Goal: Communication & Community: Share content

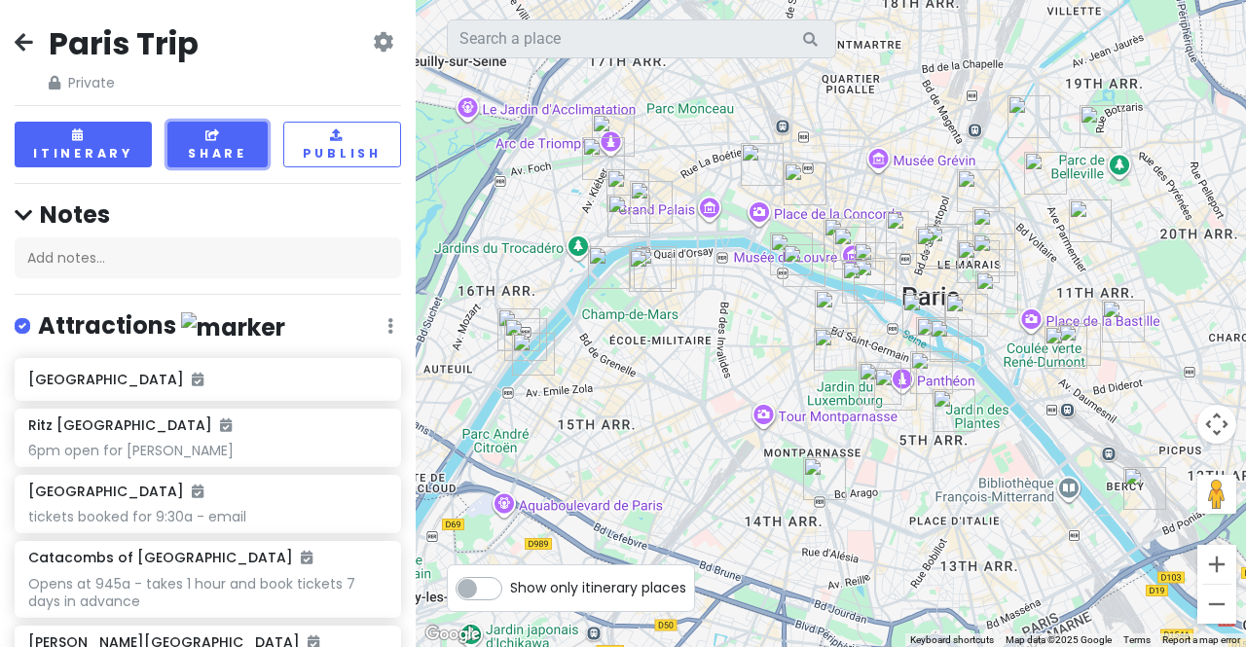
click at [210, 149] on button "Share" at bounding box center [217, 145] width 100 height 46
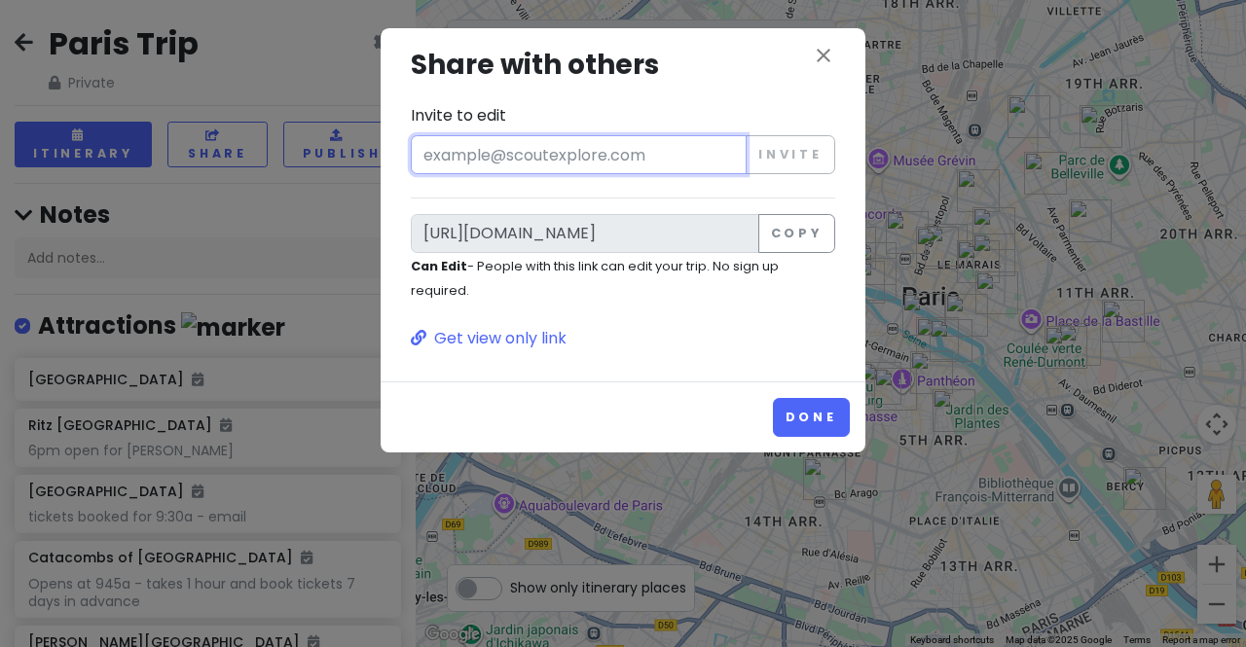
click at [522, 164] on input "Invite to edit" at bounding box center [579, 154] width 336 height 39
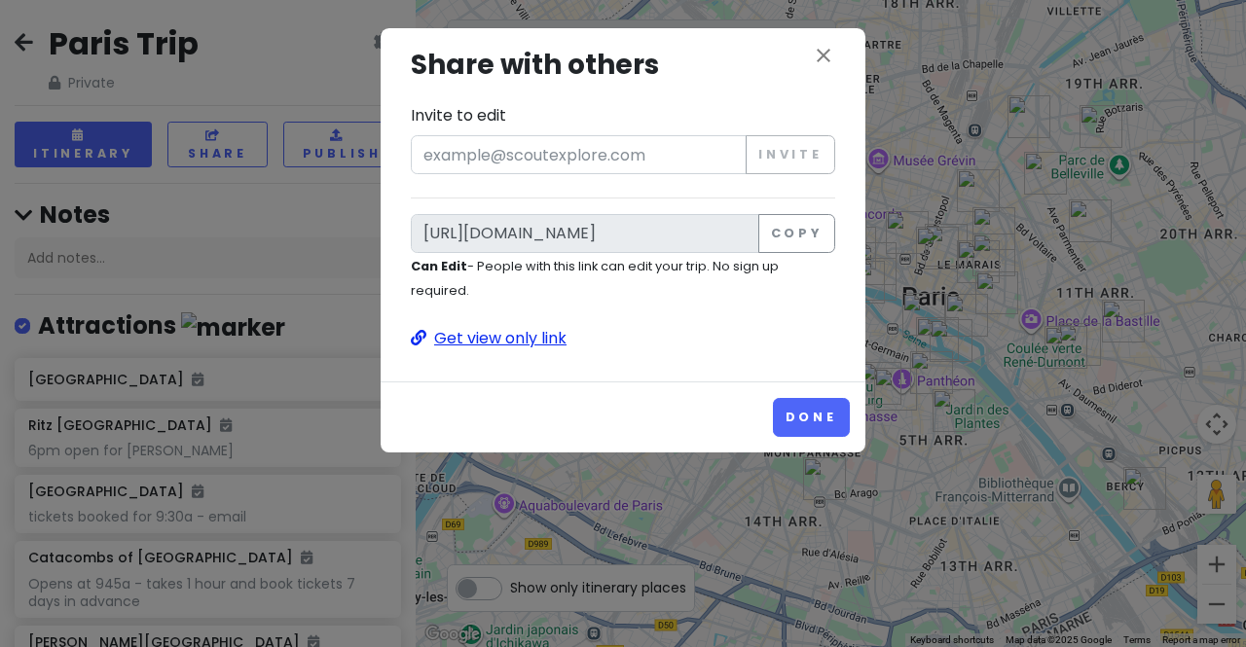
click at [529, 337] on p "Get view only link" at bounding box center [623, 338] width 424 height 25
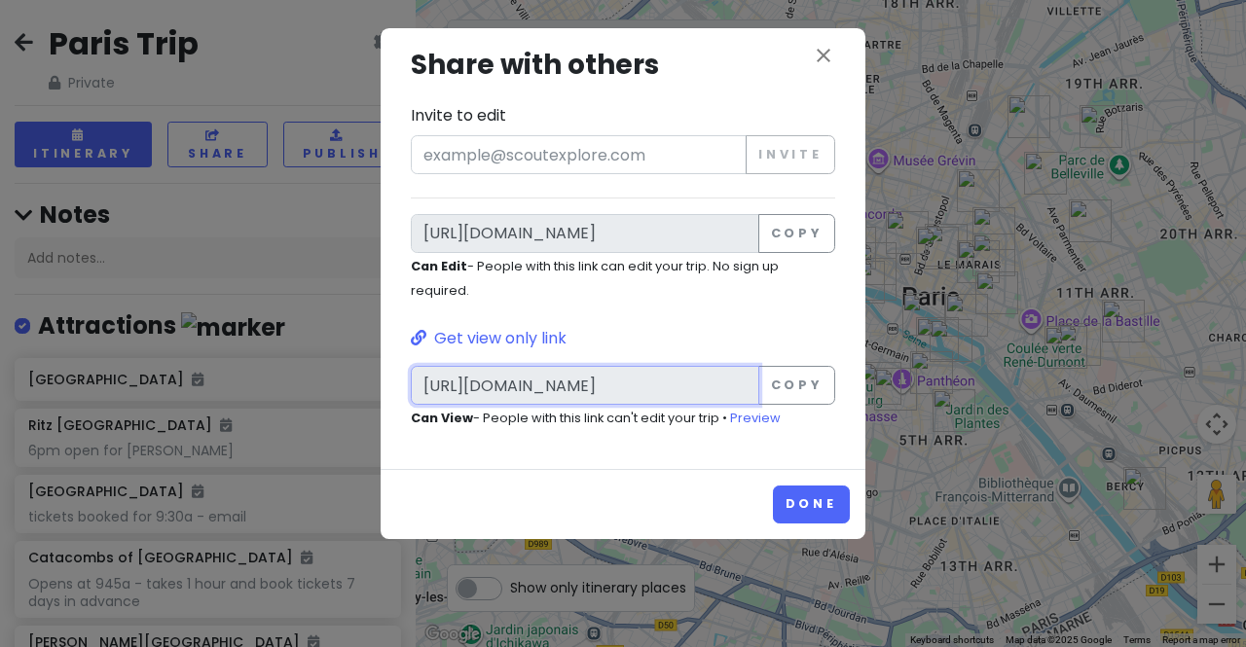
click at [638, 378] on input "[URL][DOMAIN_NAME]" at bounding box center [585, 385] width 348 height 39
drag, startPoint x: 423, startPoint y: 382, endPoint x: 837, endPoint y: 408, distance: 414.4
click at [837, 408] on div "close Share with others Invite to edit Invite [URL][DOMAIN_NAME] Copy Can Edit …" at bounding box center [623, 237] width 454 height 386
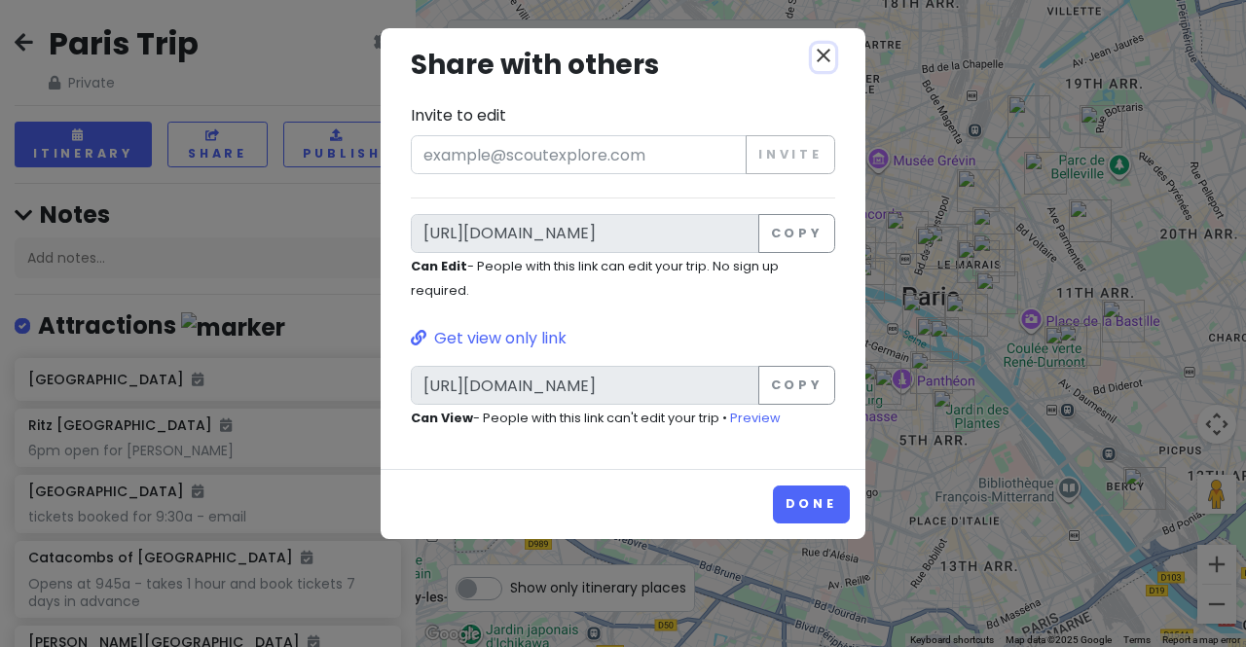
click at [829, 56] on icon "close" at bounding box center [823, 55] width 23 height 23
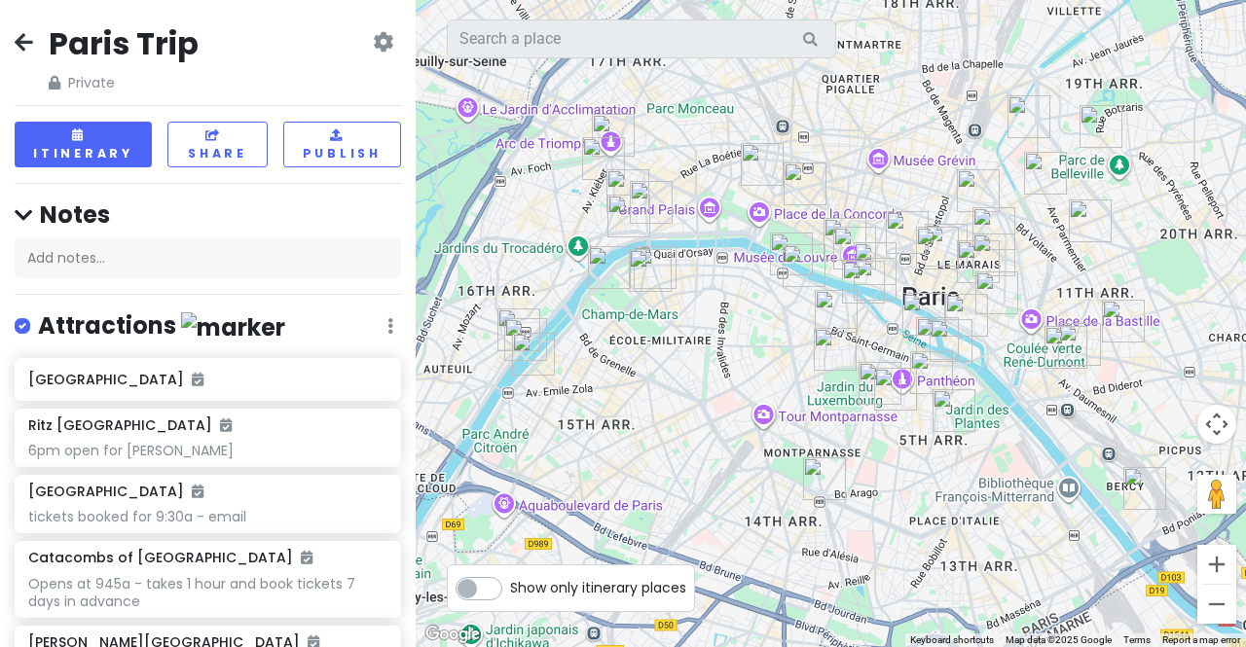
click at [18, 36] on icon at bounding box center [24, 42] width 18 height 16
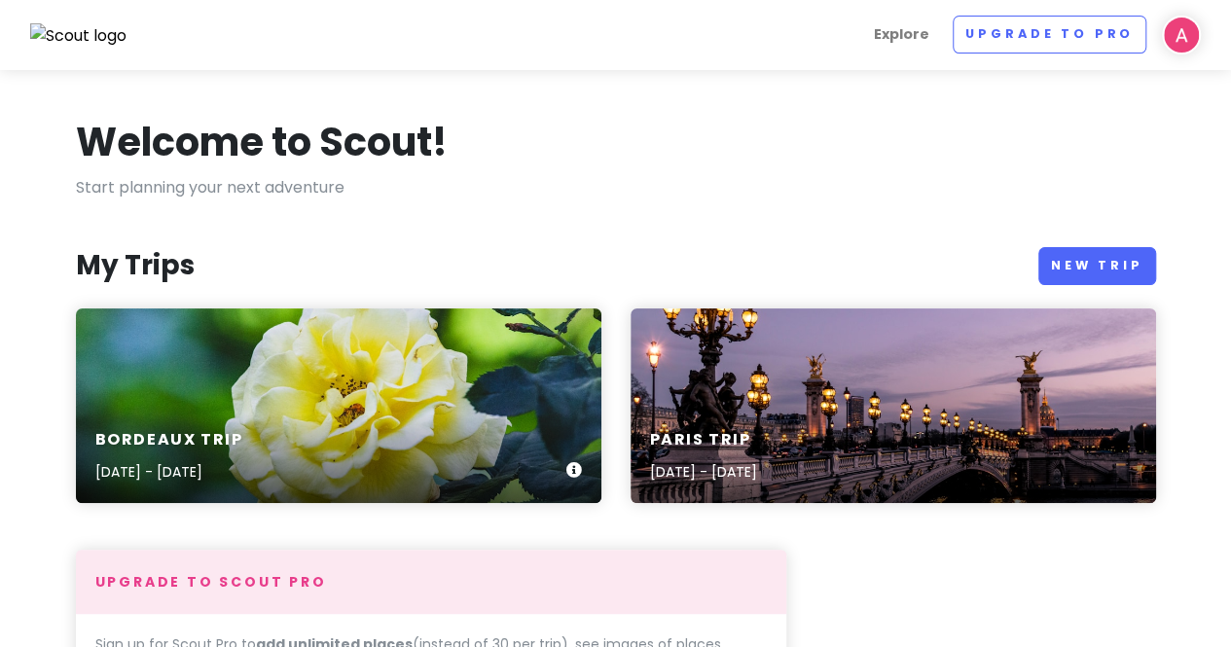
click at [251, 393] on div "Bordeaux Trip [DATE] - [DATE]" at bounding box center [339, 406] width 526 height 195
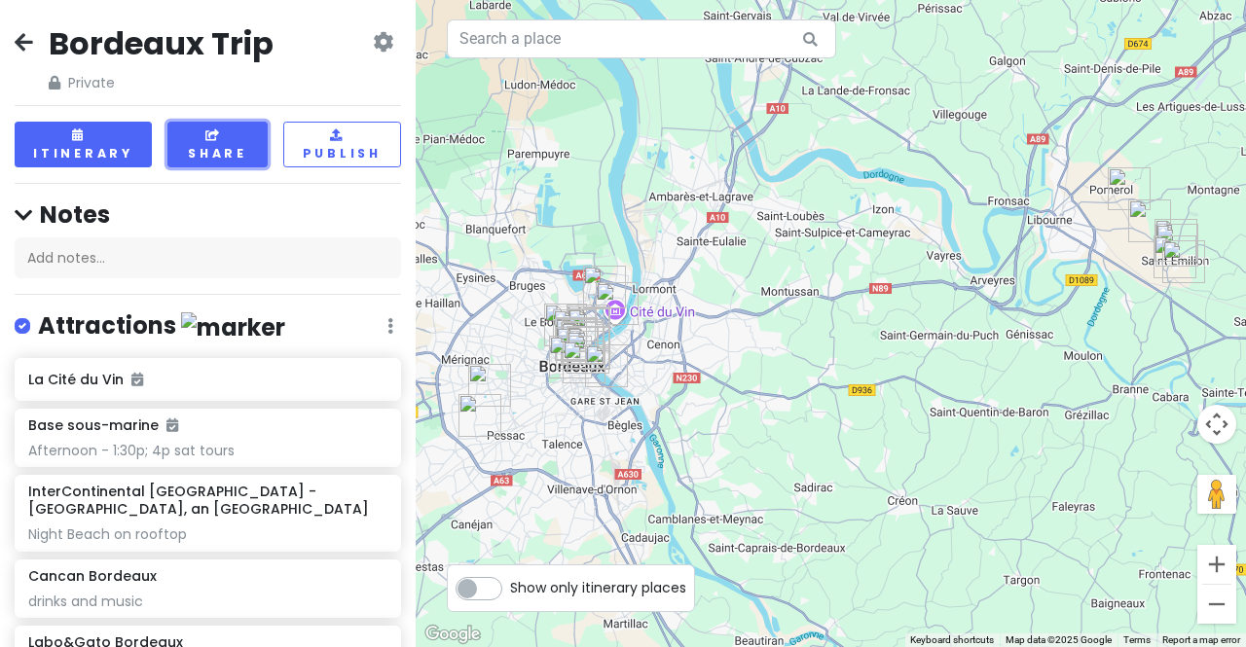
click at [228, 145] on button "Share" at bounding box center [217, 145] width 100 height 46
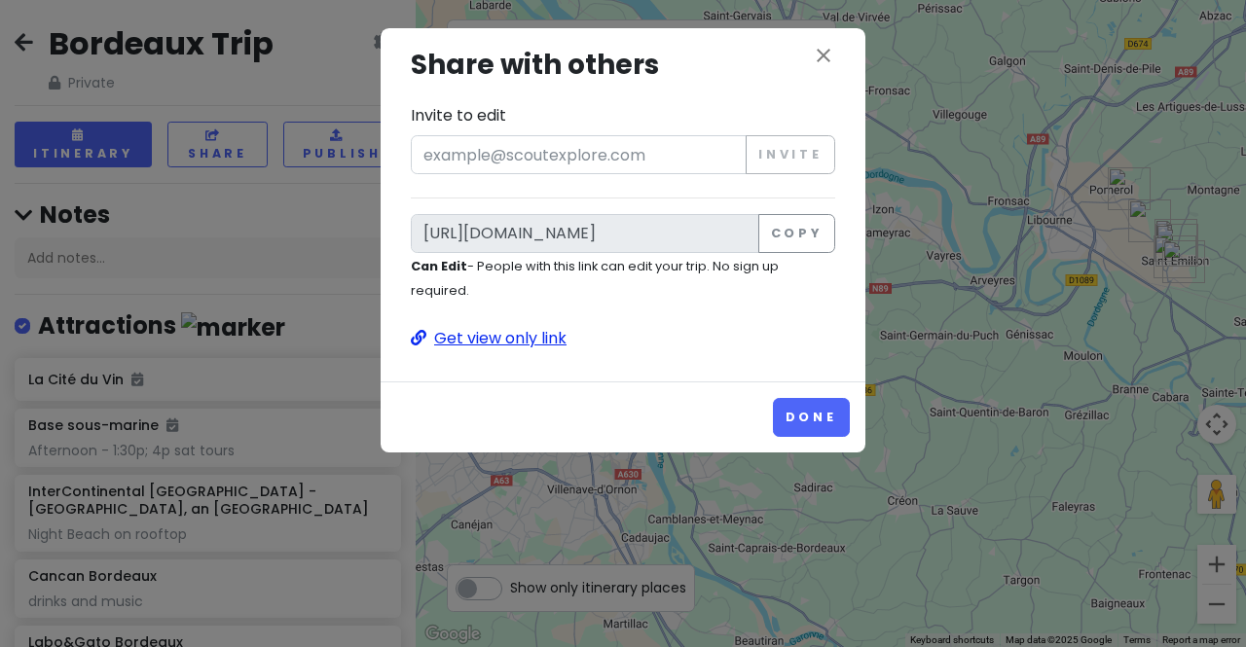
click at [491, 332] on p "Get view only link" at bounding box center [623, 338] width 424 height 25
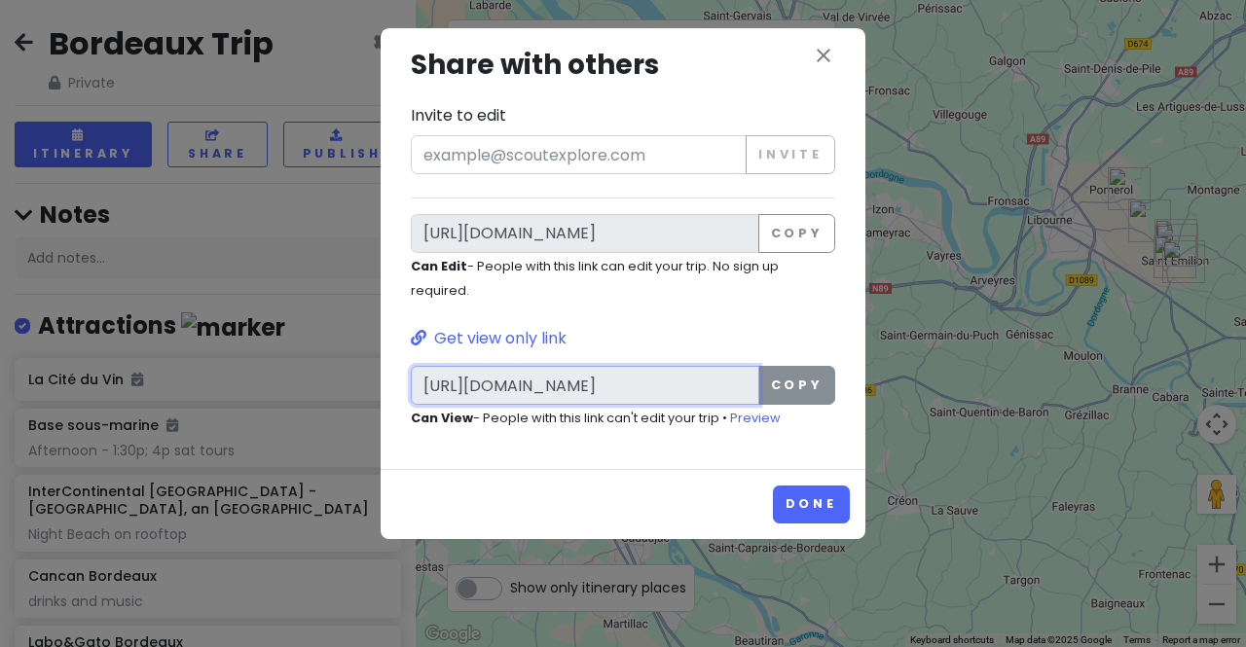
scroll to position [0, 122]
drag, startPoint x: 424, startPoint y: 387, endPoint x: 816, endPoint y: 390, distance: 391.3
click at [816, 390] on div "[URL][DOMAIN_NAME] Copy" at bounding box center [623, 385] width 424 height 39
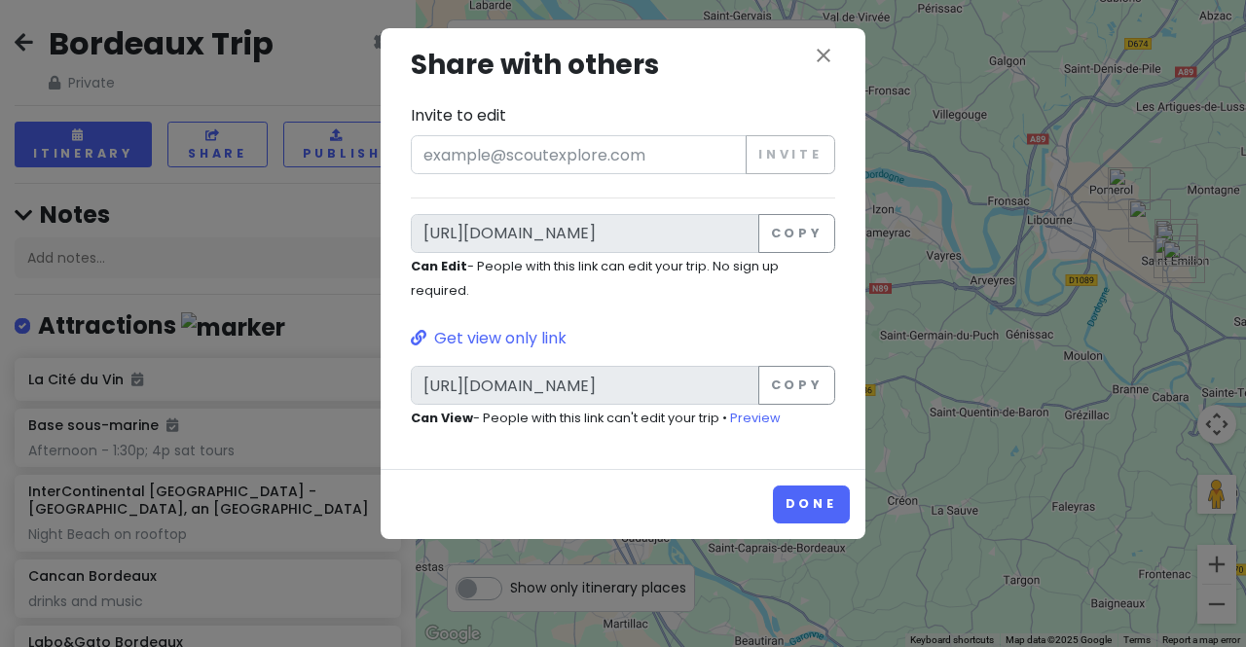
scroll to position [0, 0]
click at [806, 498] on button "Done" at bounding box center [811, 505] width 77 height 38
